Goal: Information Seeking & Learning: Find specific page/section

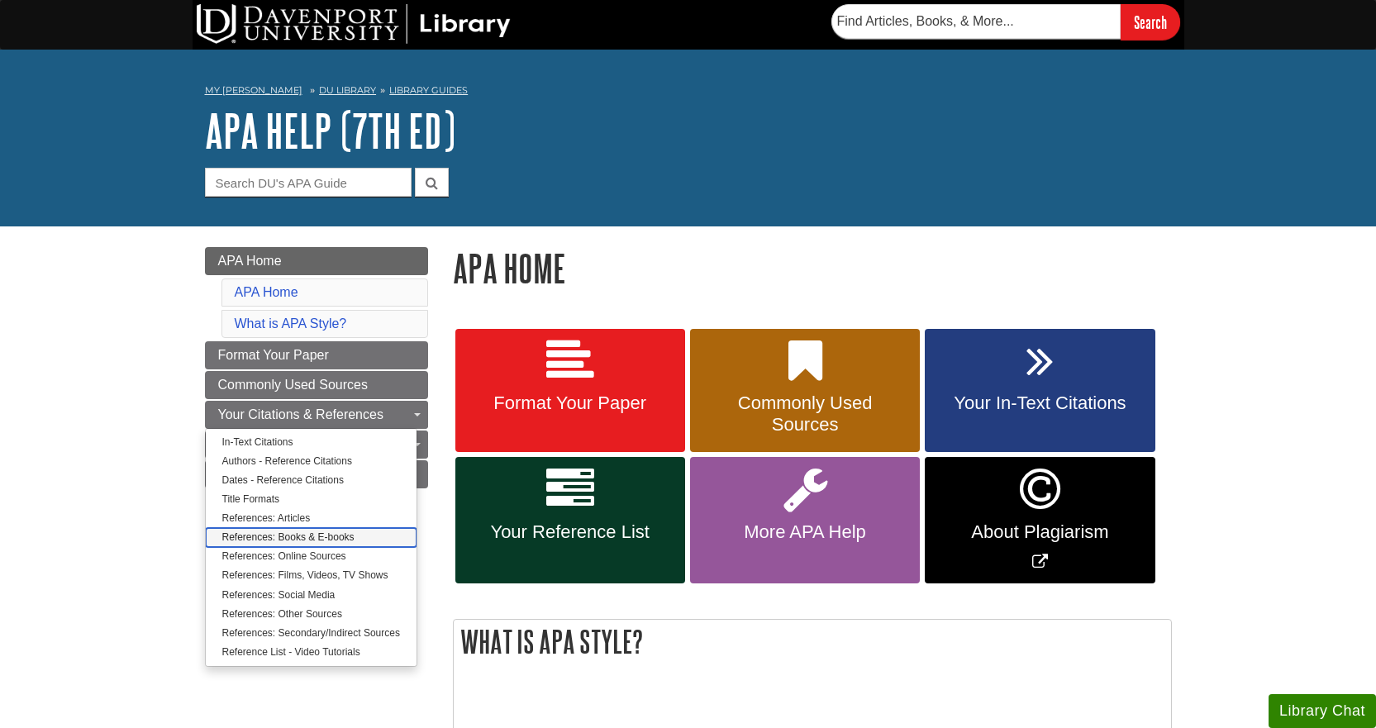
click at [271, 535] on link "References: Books & E-books" at bounding box center [311, 537] width 211 height 19
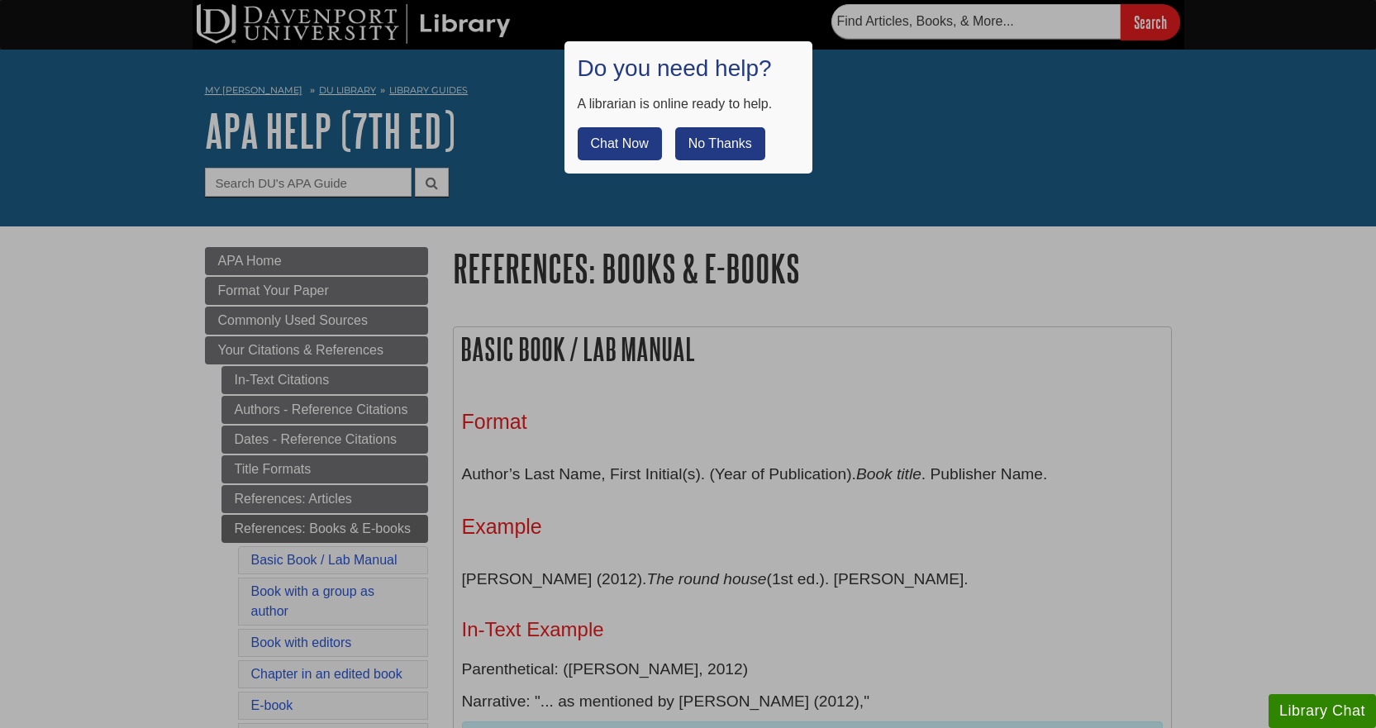
click at [851, 382] on div at bounding box center [688, 364] width 1376 height 728
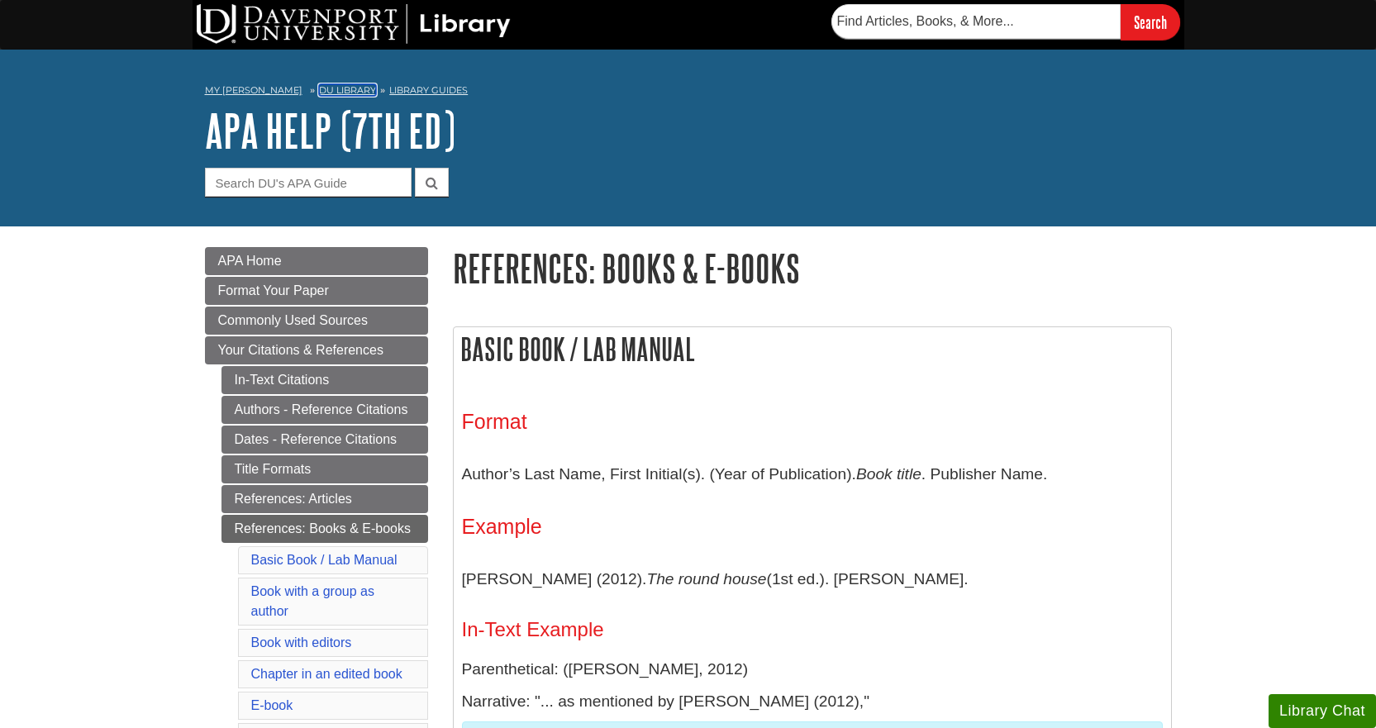
click at [341, 88] on link "DU Library" at bounding box center [347, 90] width 57 height 12
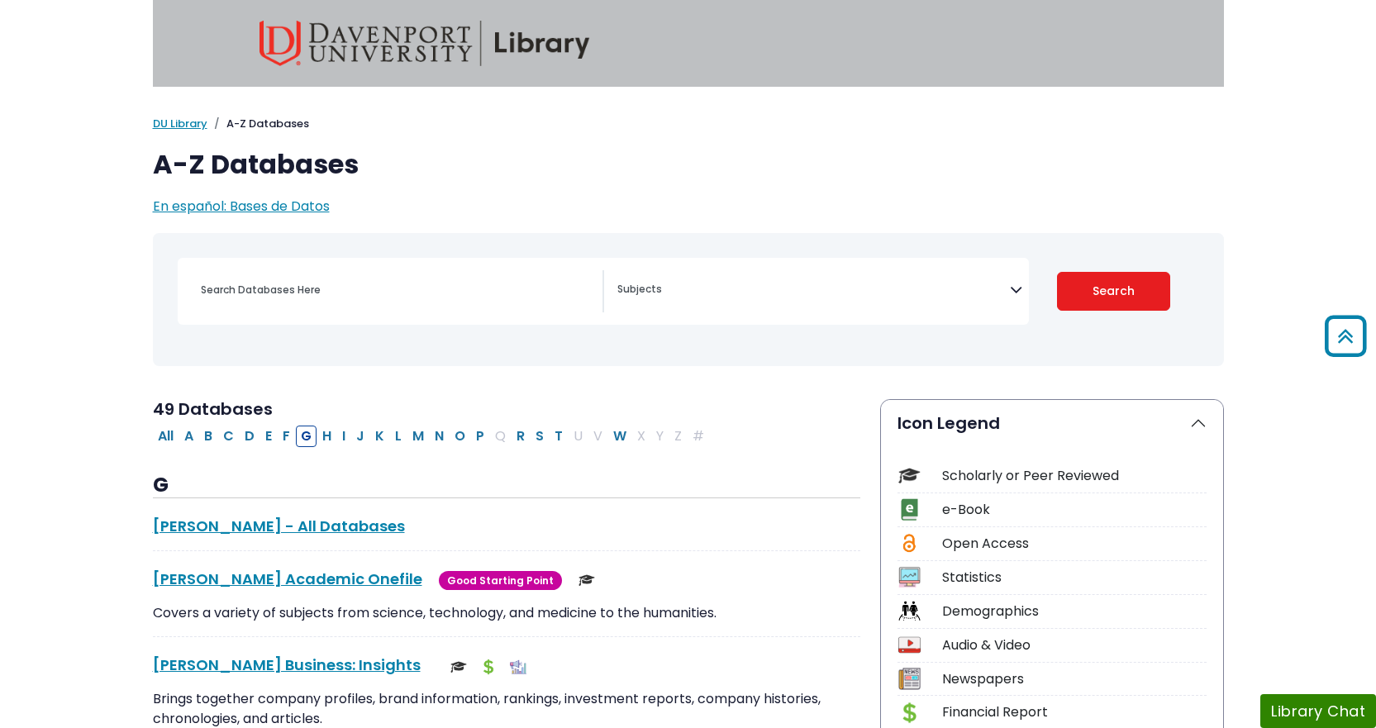
select select "Database Subject Filter"
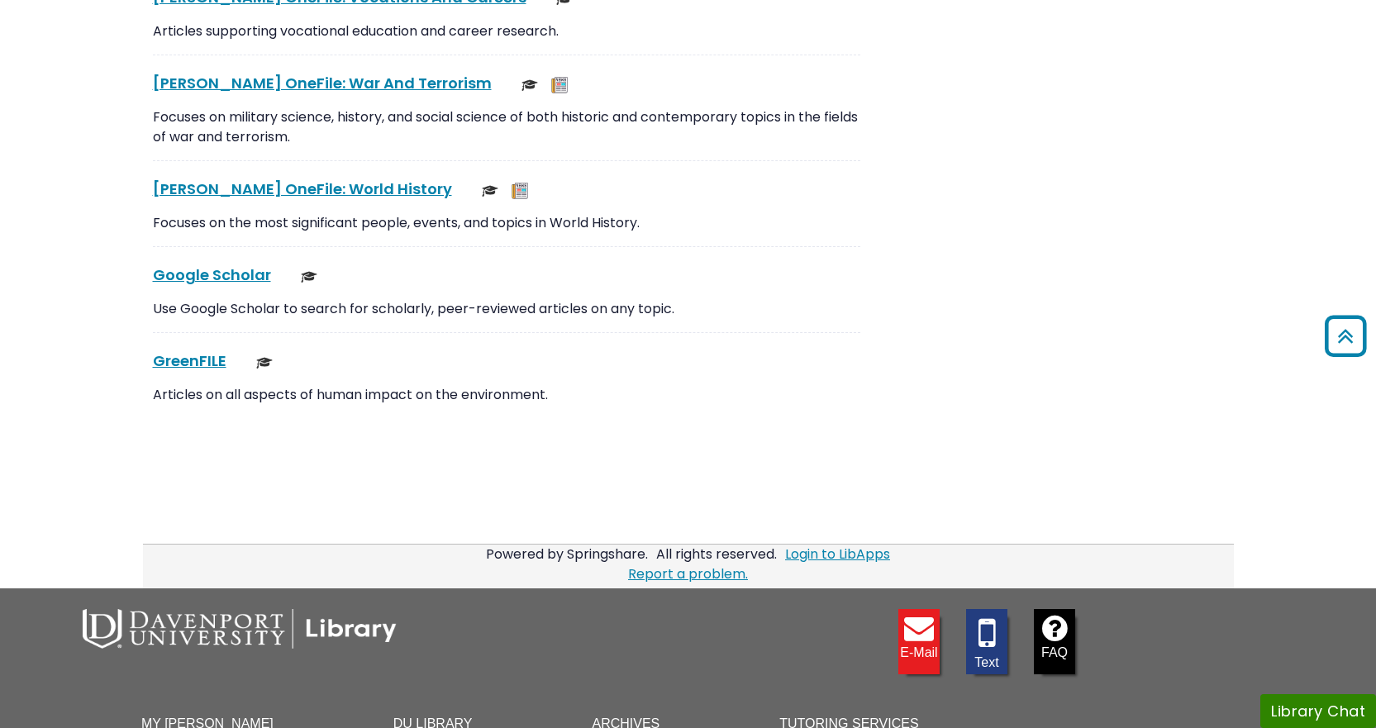
click at [354, 626] on img at bounding box center [240, 629] width 314 height 40
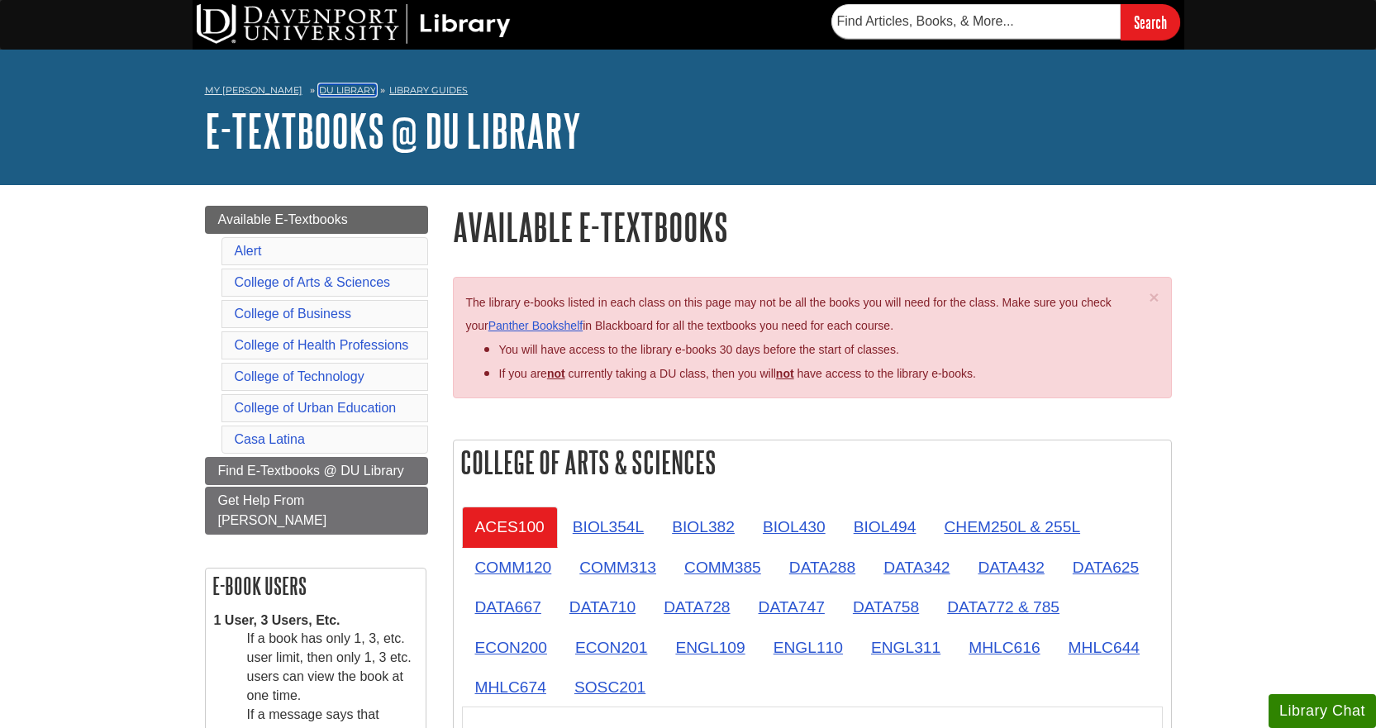
click at [326, 92] on link "DU Library" at bounding box center [347, 90] width 57 height 12
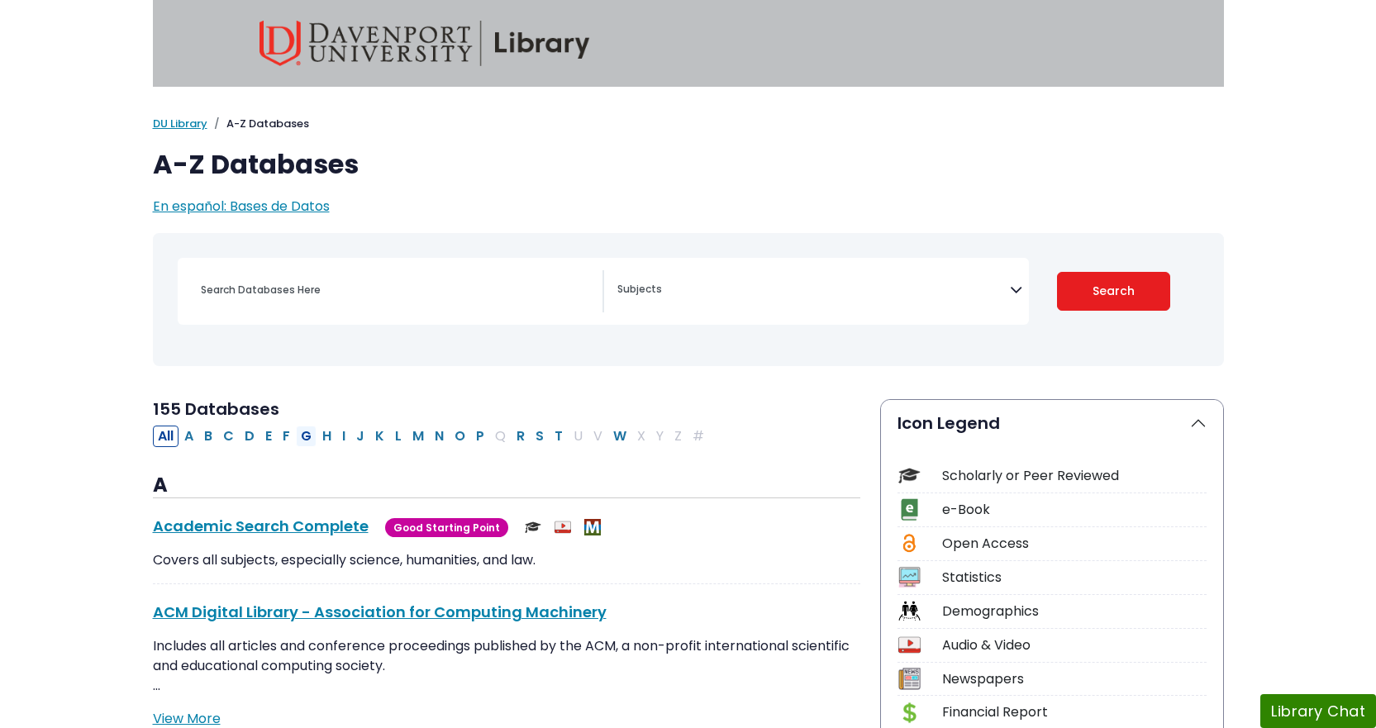
click at [309, 429] on button "G" at bounding box center [306, 436] width 21 height 21
select select "Database Subject Filter"
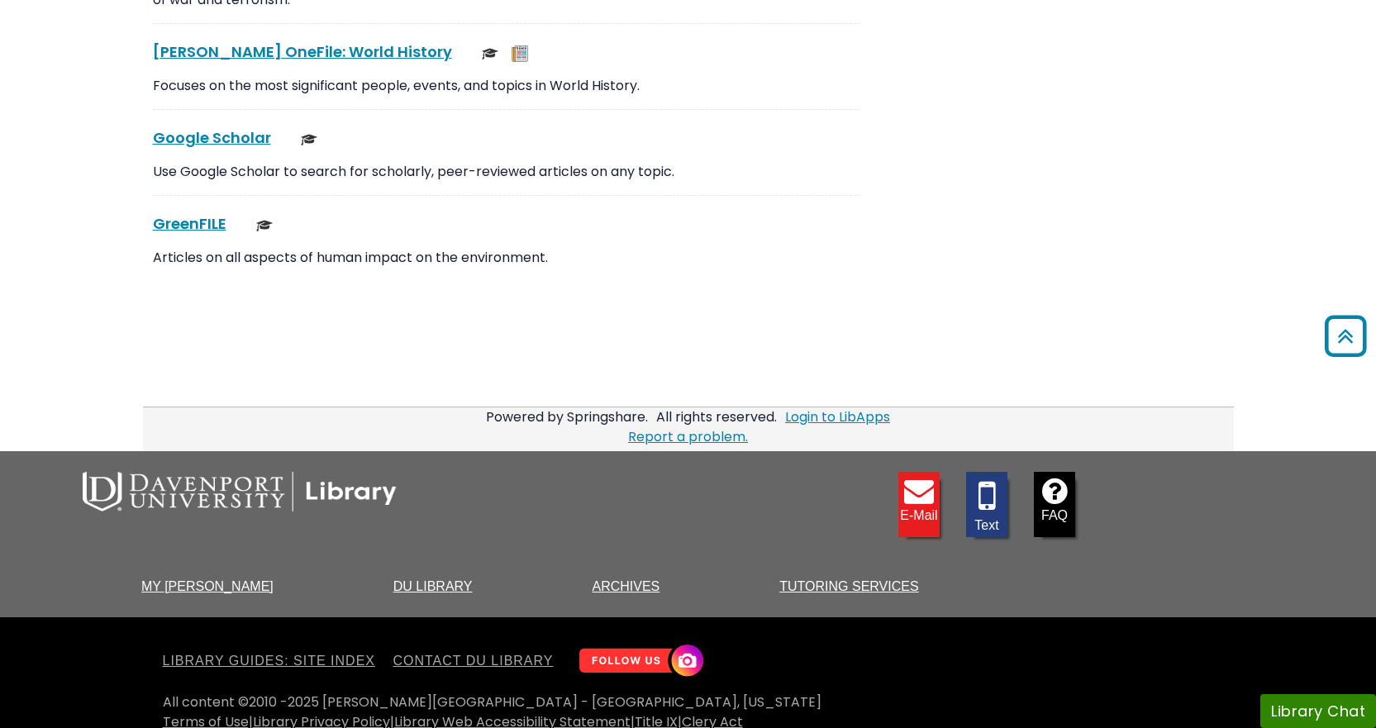
scroll to position [4538, 0]
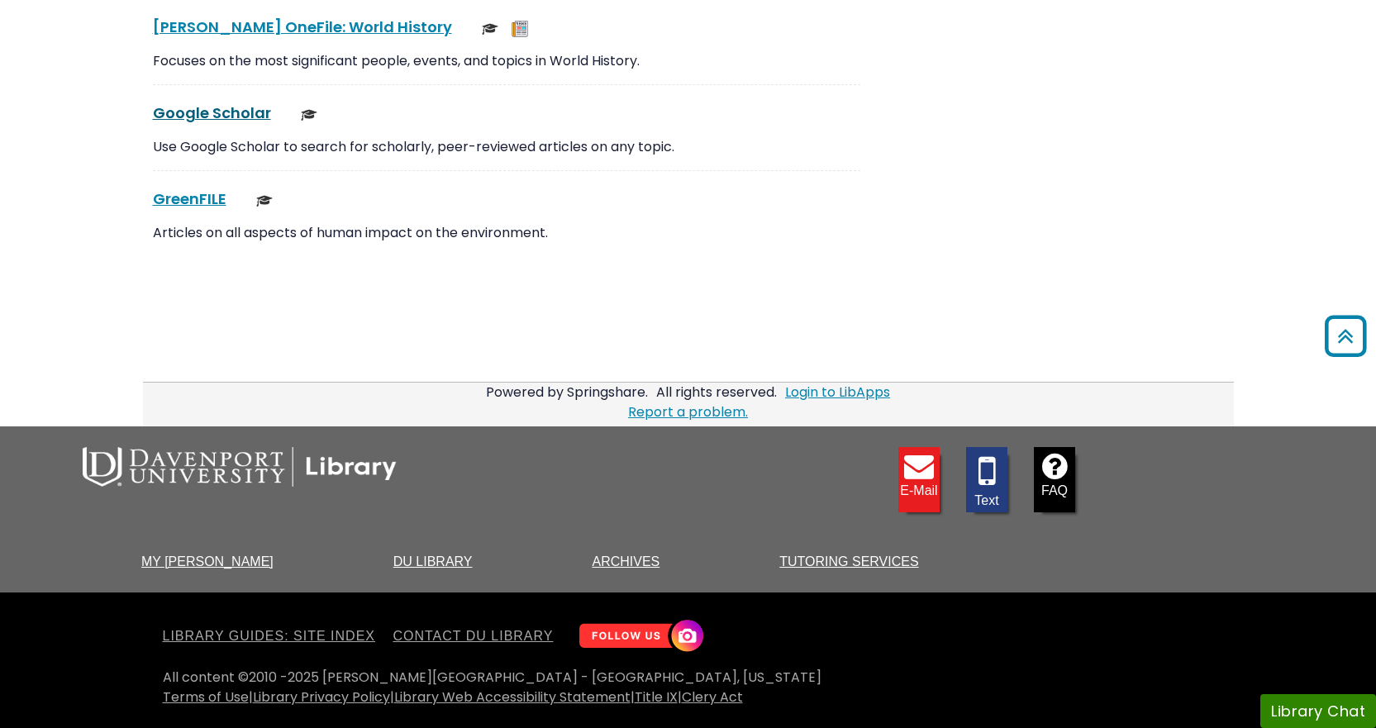
click at [219, 118] on link "Google Scholar This link opens in a new window" at bounding box center [212, 112] width 118 height 21
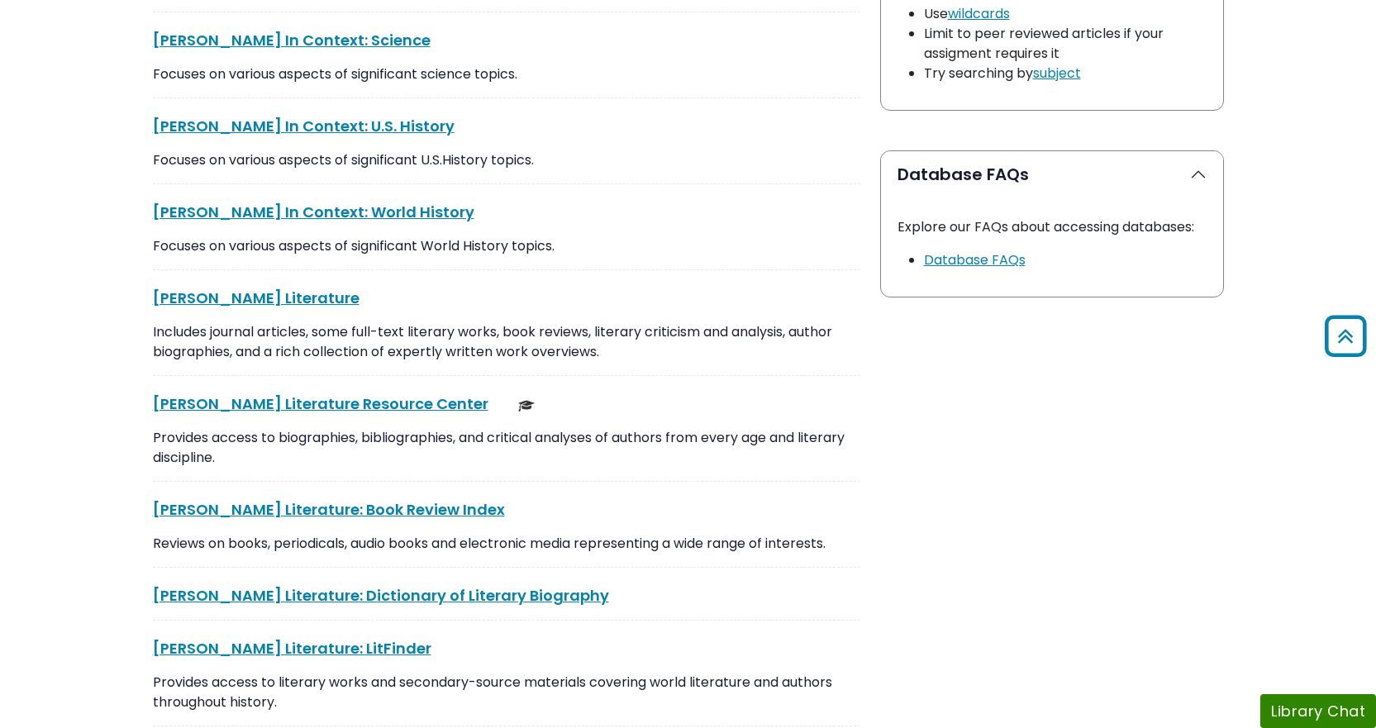
scroll to position [737, 0]
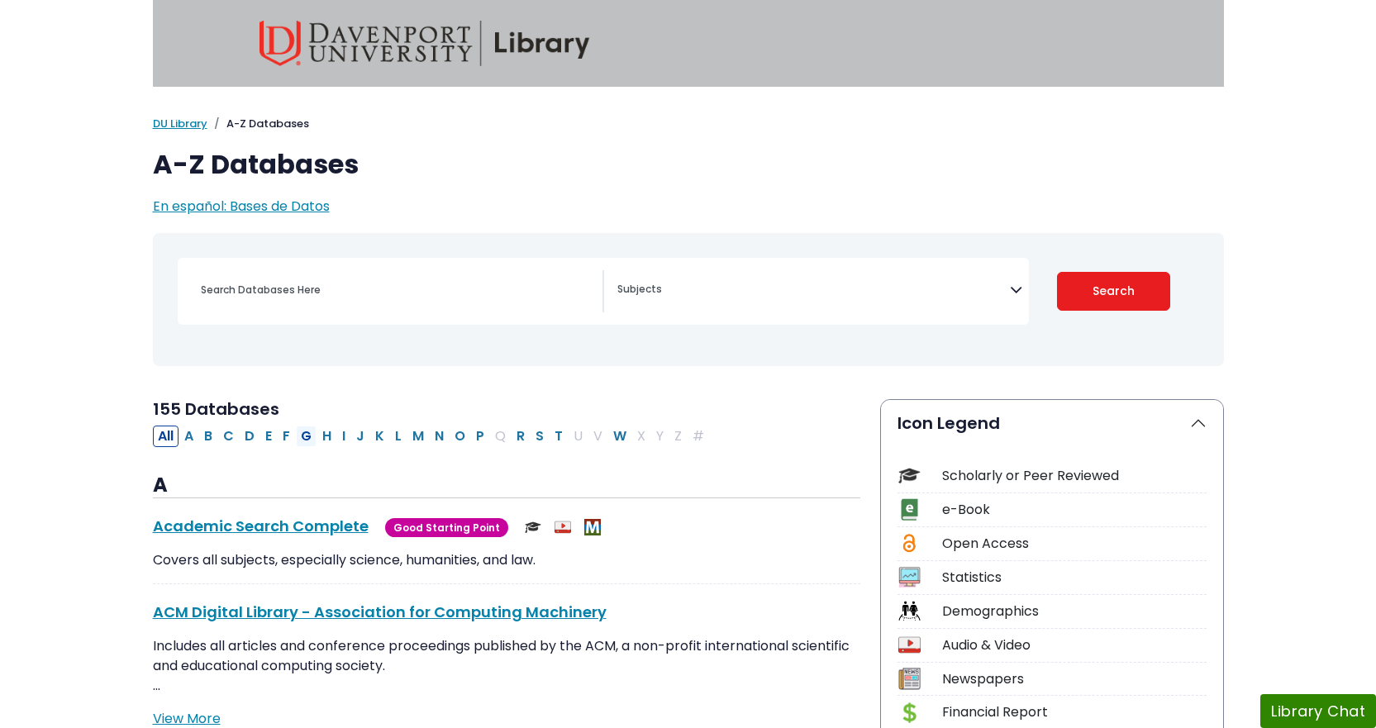
drag, startPoint x: 302, startPoint y: 437, endPoint x: 310, endPoint y: 445, distance: 11.7
click at [302, 438] on button "G" at bounding box center [306, 436] width 21 height 21
select select "Database Subject Filter"
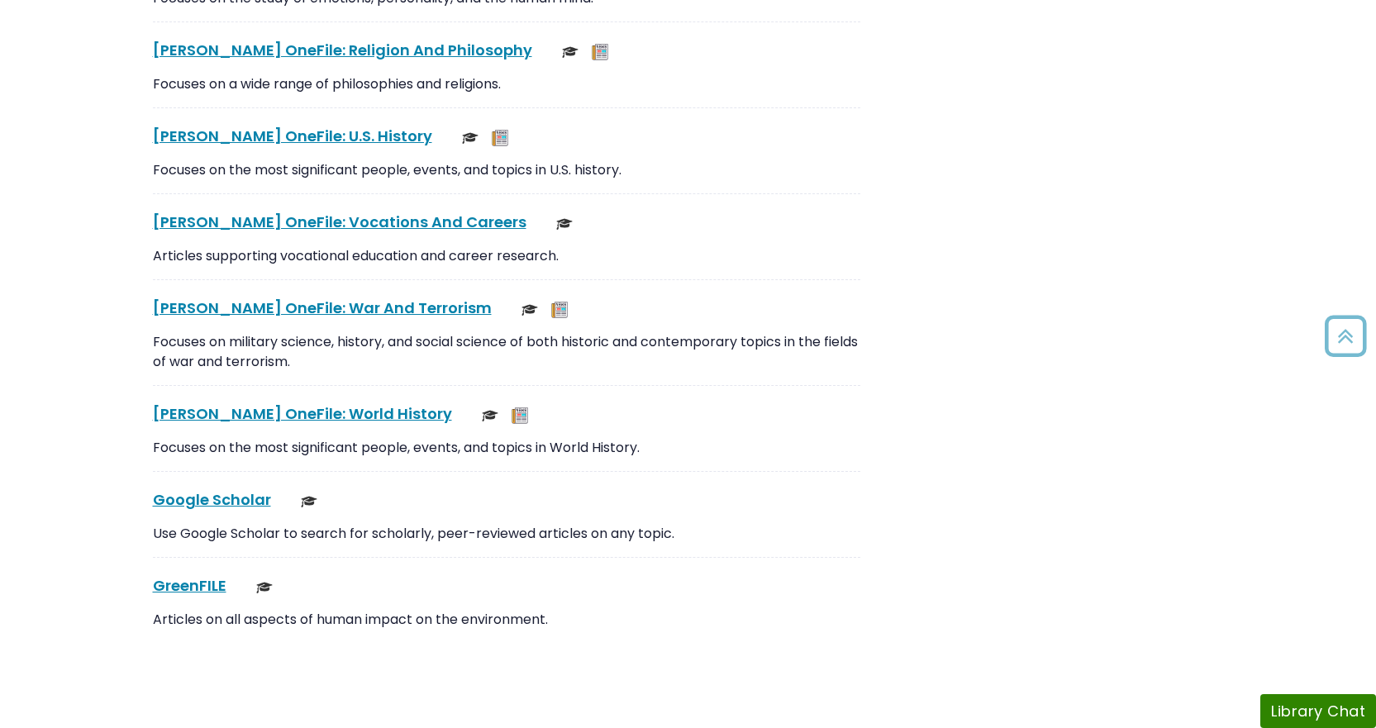
scroll to position [4339, 0]
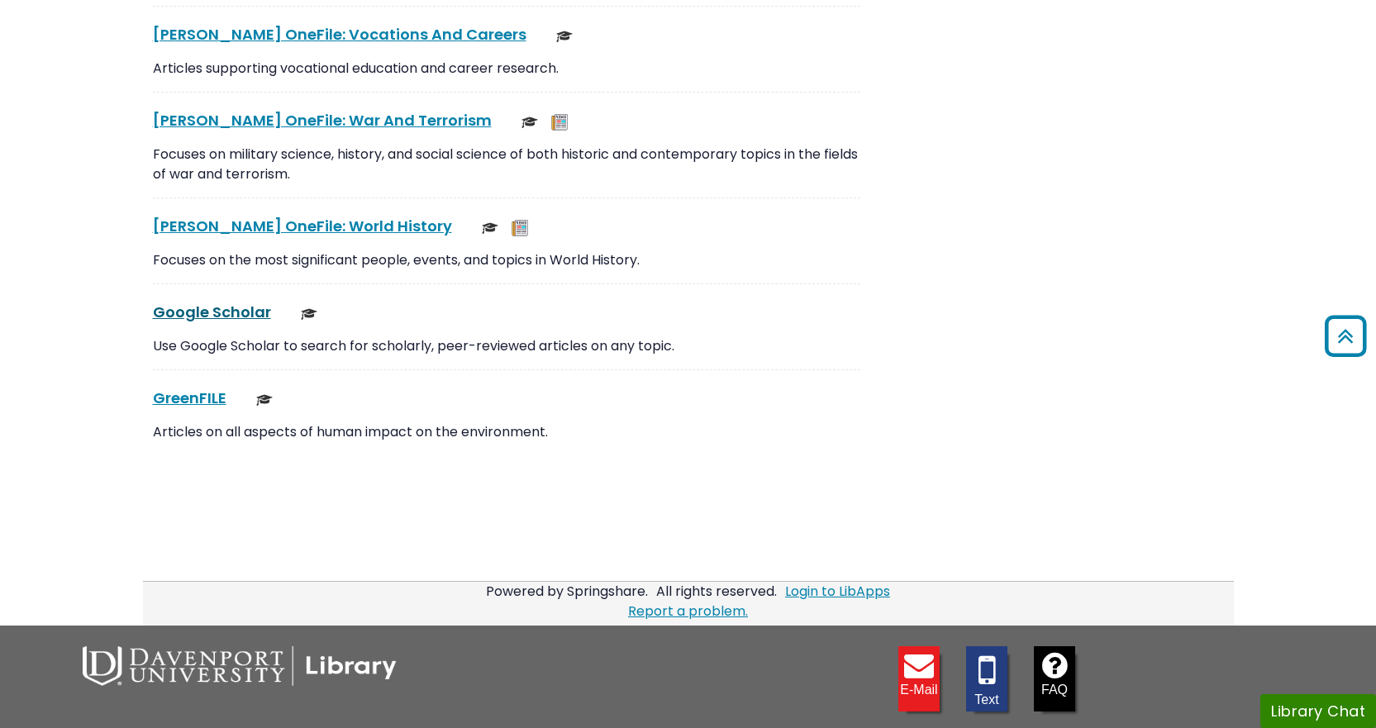
click at [221, 316] on link "Google Scholar This link opens in a new window" at bounding box center [212, 312] width 118 height 21
